Goal: Find specific page/section: Find specific page/section

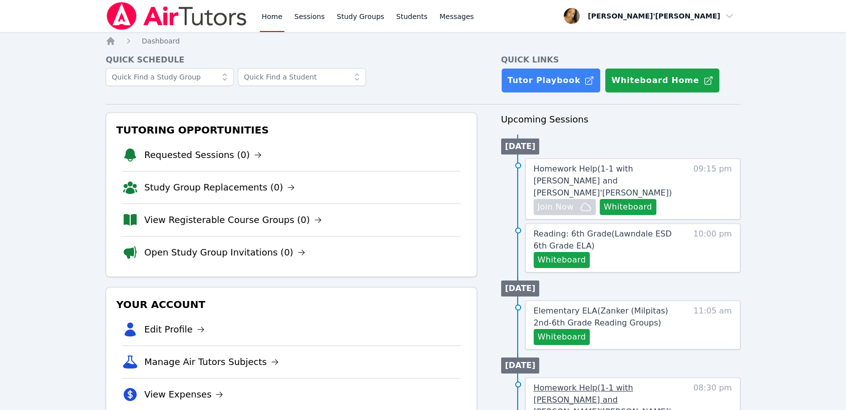
click at [629, 383] on span "Homework Help ( 1-1 with Ethan Uzzan and Lee'Tayna Hostick )" at bounding box center [603, 400] width 138 height 34
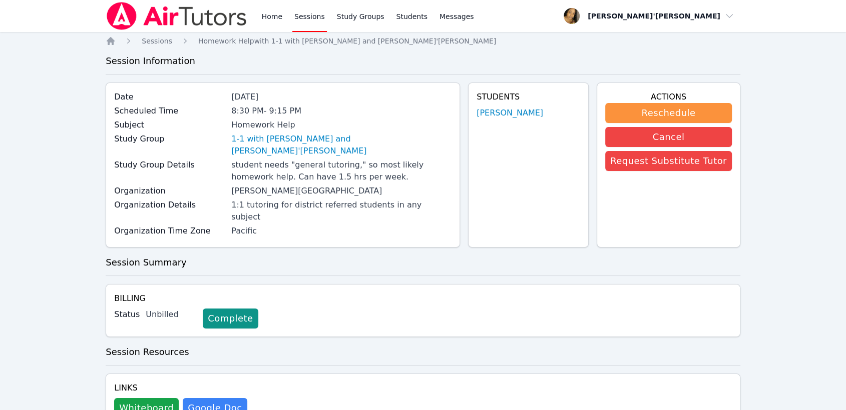
click at [113, 253] on div "Home Sessions Homework Help with 1-1 with Ethan Uzzan and Lee'Tayna Hostick Ses…" at bounding box center [423, 245] width 635 height 419
click at [135, 31] on div at bounding box center [177, 16] width 142 height 32
click at [143, 29] on img at bounding box center [177, 16] width 142 height 28
